Goal: Transaction & Acquisition: Purchase product/service

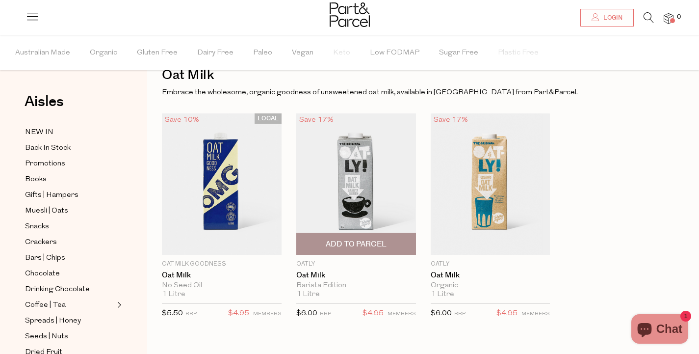
scroll to position [29, 0]
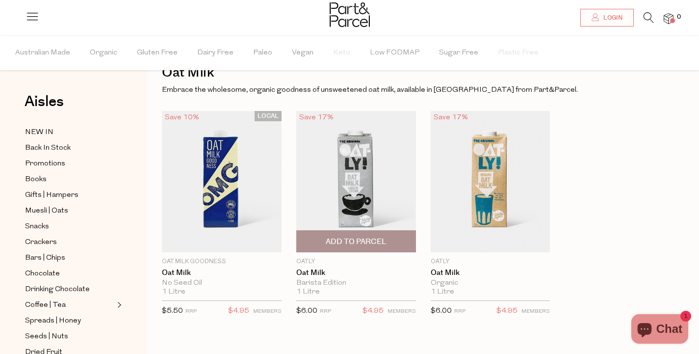
click at [359, 193] on img at bounding box center [356, 181] width 120 height 141
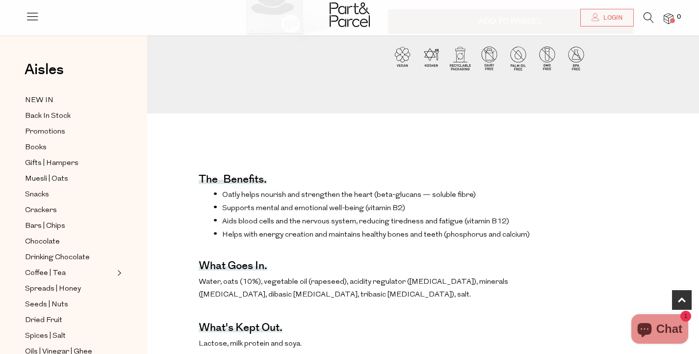
scroll to position [222, 0]
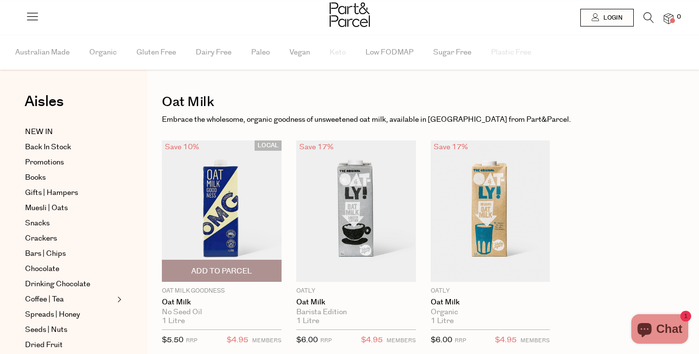
click at [218, 202] on img at bounding box center [222, 210] width 120 height 141
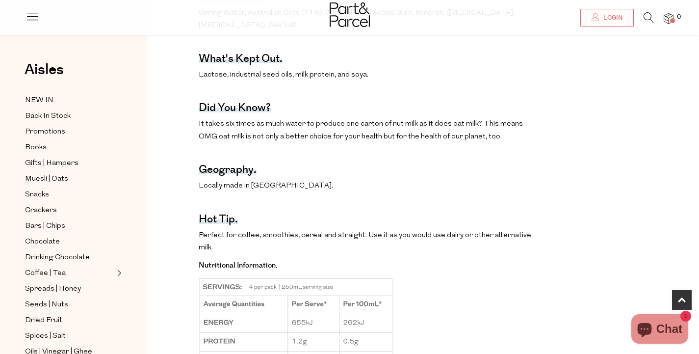
scroll to position [503, 0]
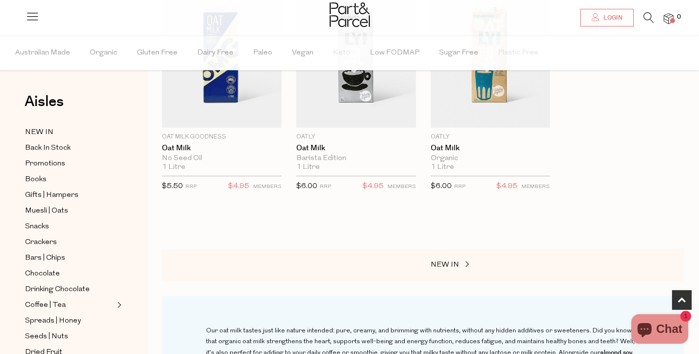
scroll to position [197, 0]
